Goal: Transaction & Acquisition: Purchase product/service

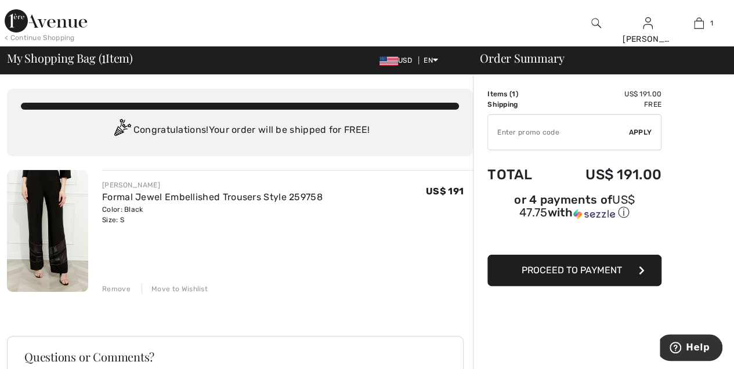
click at [530, 265] on span "Proceed to Payment" at bounding box center [571, 270] width 100 height 11
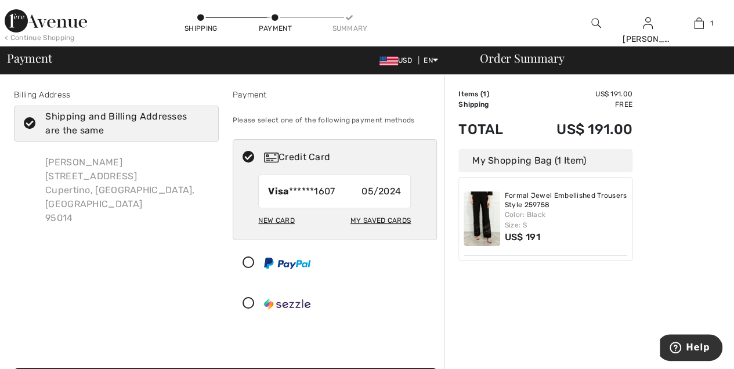
click at [386, 219] on div "My Saved Cards" at bounding box center [380, 221] width 60 height 20
radio input "true"
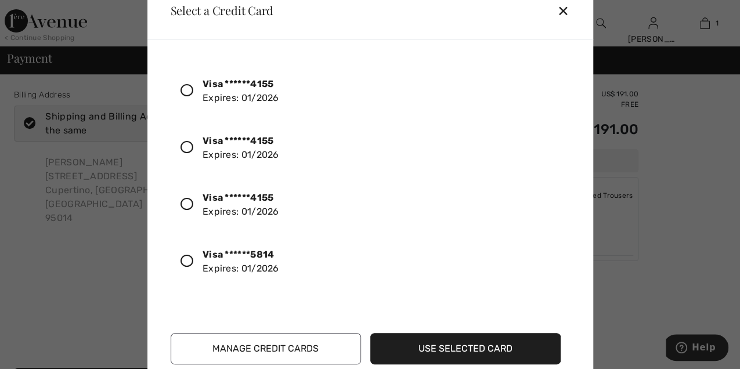
click at [188, 258] on icon at bounding box center [186, 261] width 13 height 13
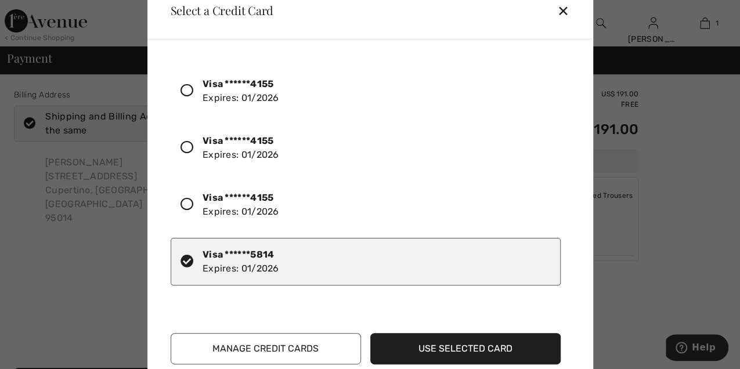
click at [436, 347] on button "Use Selected Card" at bounding box center [465, 348] width 190 height 31
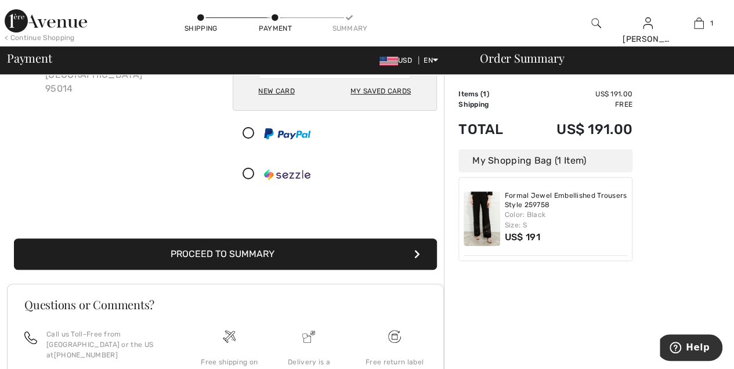
scroll to position [154, 0]
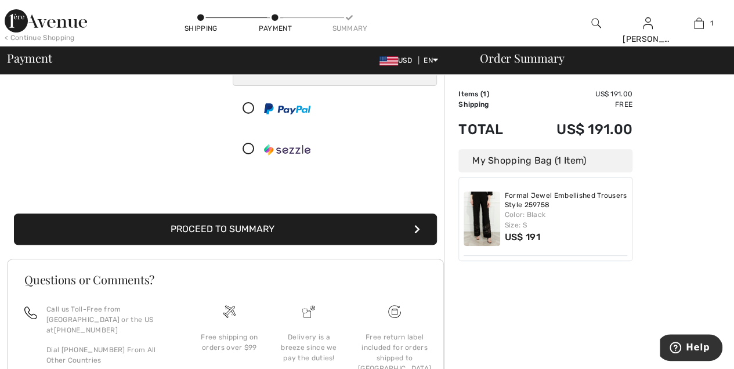
click at [370, 223] on button "Proceed to Summary" at bounding box center [225, 228] width 423 height 31
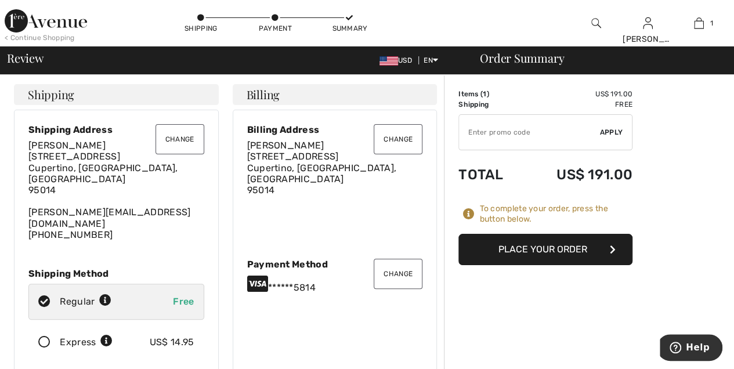
click at [507, 249] on button "Place Your Order" at bounding box center [545, 249] width 174 height 31
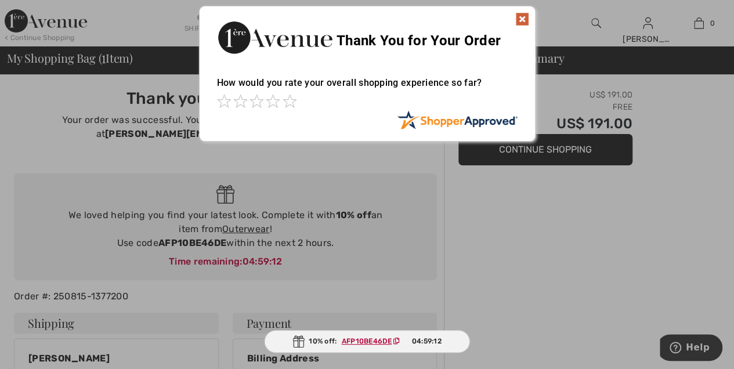
click at [523, 19] on img at bounding box center [522, 19] width 14 height 14
